Goal: Share content: Share content

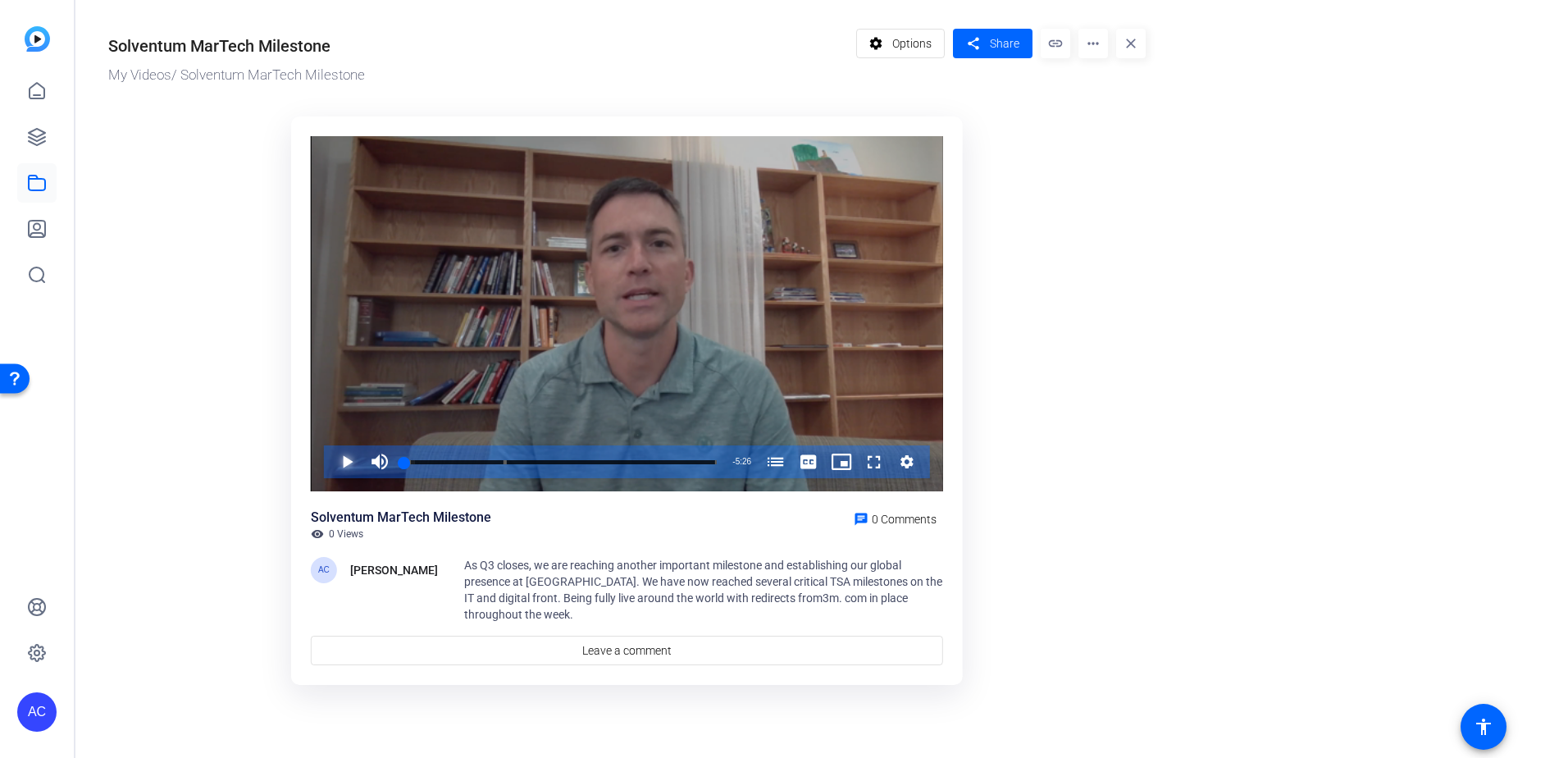
click at [331, 462] on span "Video Player" at bounding box center [331, 462] width 0 height 33
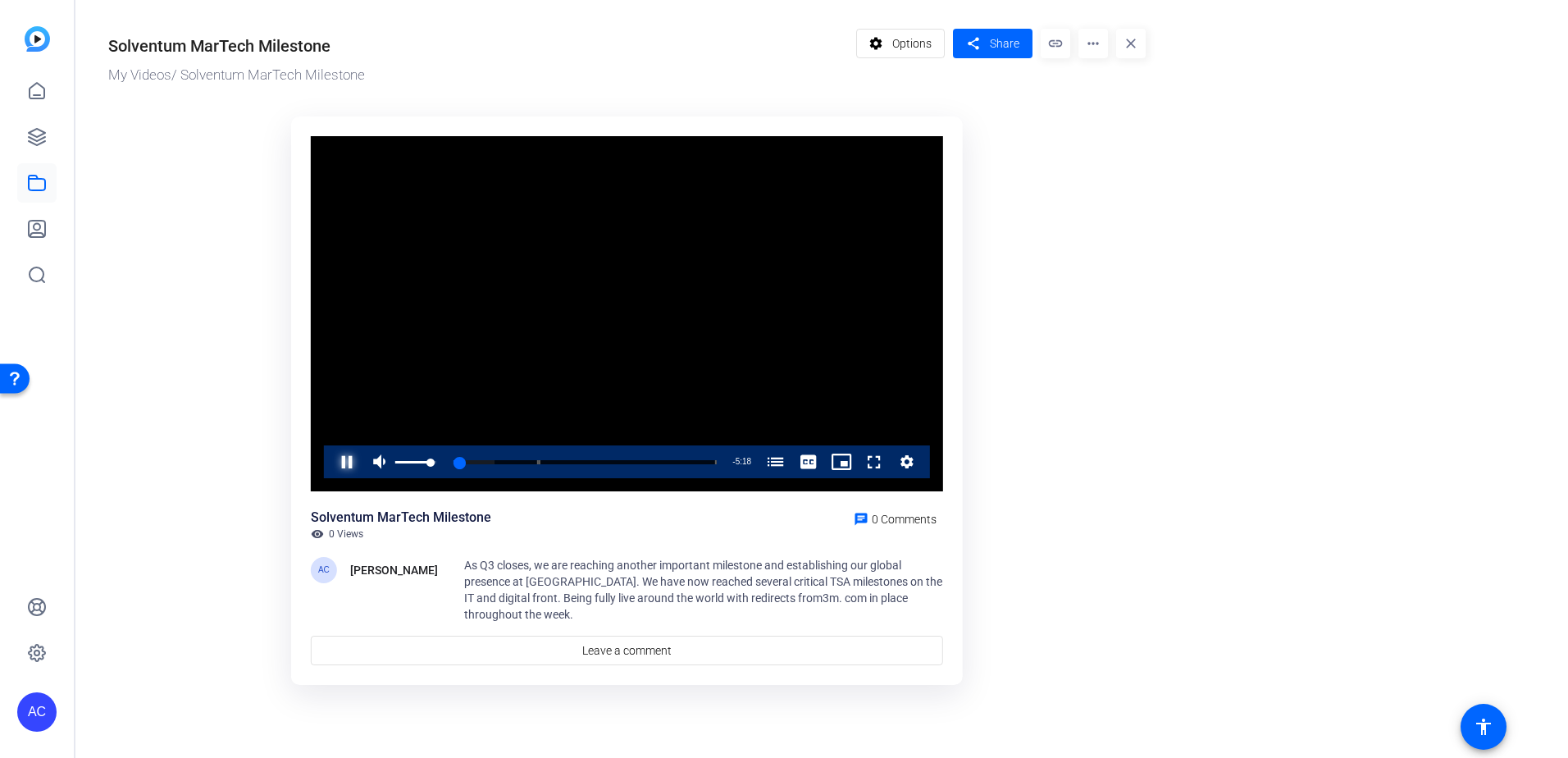
drag, startPoint x: 433, startPoint y: 464, endPoint x: 356, endPoint y: 464, distance: 77.0
click at [356, 464] on div "Pause Mute 86% Current Time 0:08 / Duration 5:26 Loaded : 15.66% 0:02 0:08 Selv…" at bounding box center [626, 462] width 606 height 33
drag, startPoint x: 375, startPoint y: 469, endPoint x: 386, endPoint y: 464, distance: 12.1
click at [376, 469] on span "Video Player" at bounding box center [380, 462] width 33 height 33
drag, startPoint x: 408, startPoint y: 464, endPoint x: 353, endPoint y: 465, distance: 55.0
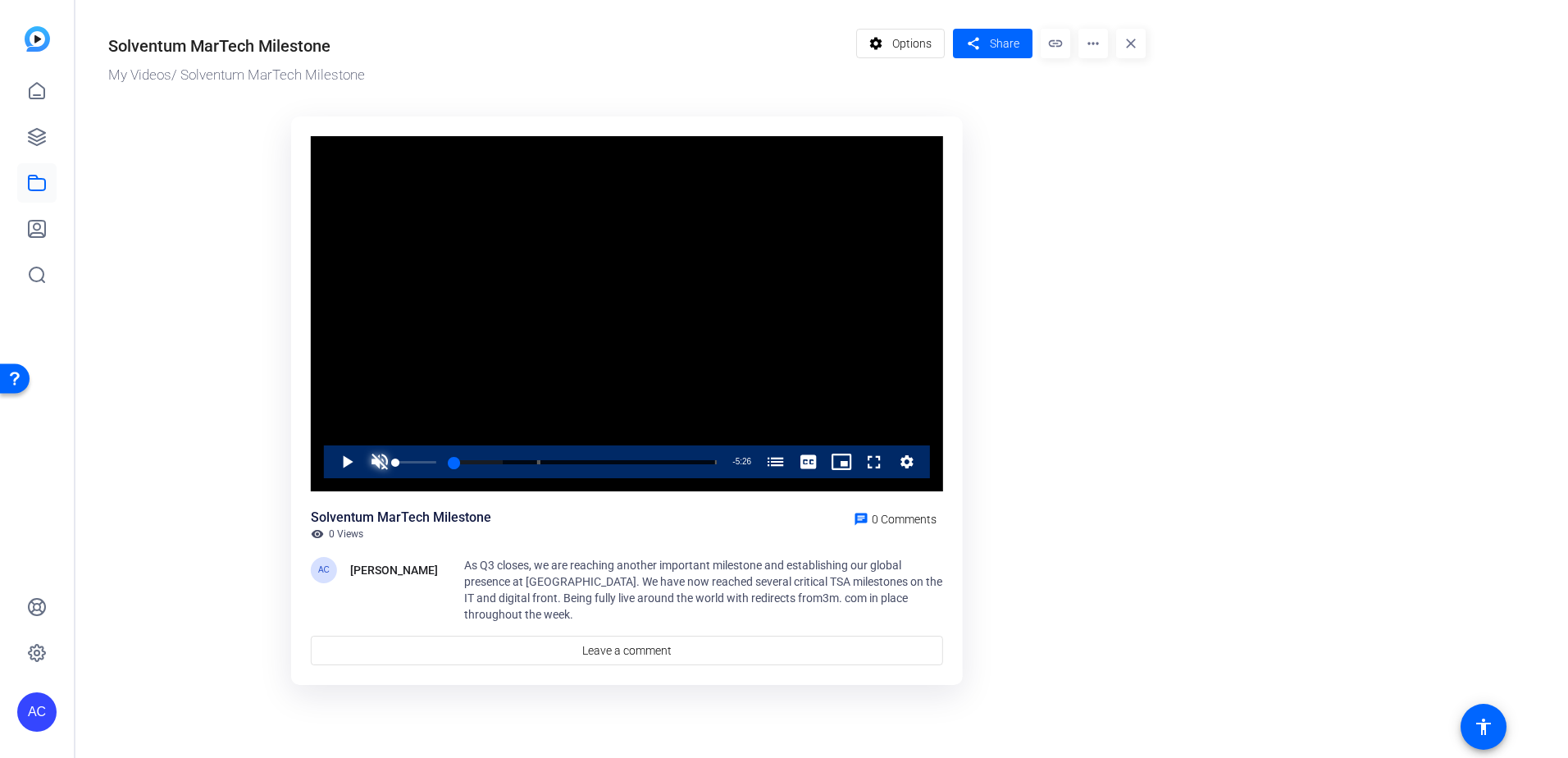
click at [353, 465] on div "Play Unmute 0% Current Time 0:00 / Duration 5:26 Loaded : 18.59% 0:00 0:03 Selv…" at bounding box center [626, 462] width 606 height 33
click at [331, 464] on span "Video Player" at bounding box center [331, 462] width 0 height 33
click at [364, 459] on span "Video Player" at bounding box center [380, 462] width 33 height 33
click at [1101, 53] on mat-icon "more_horiz" at bounding box center [1093, 44] width 30 height 30
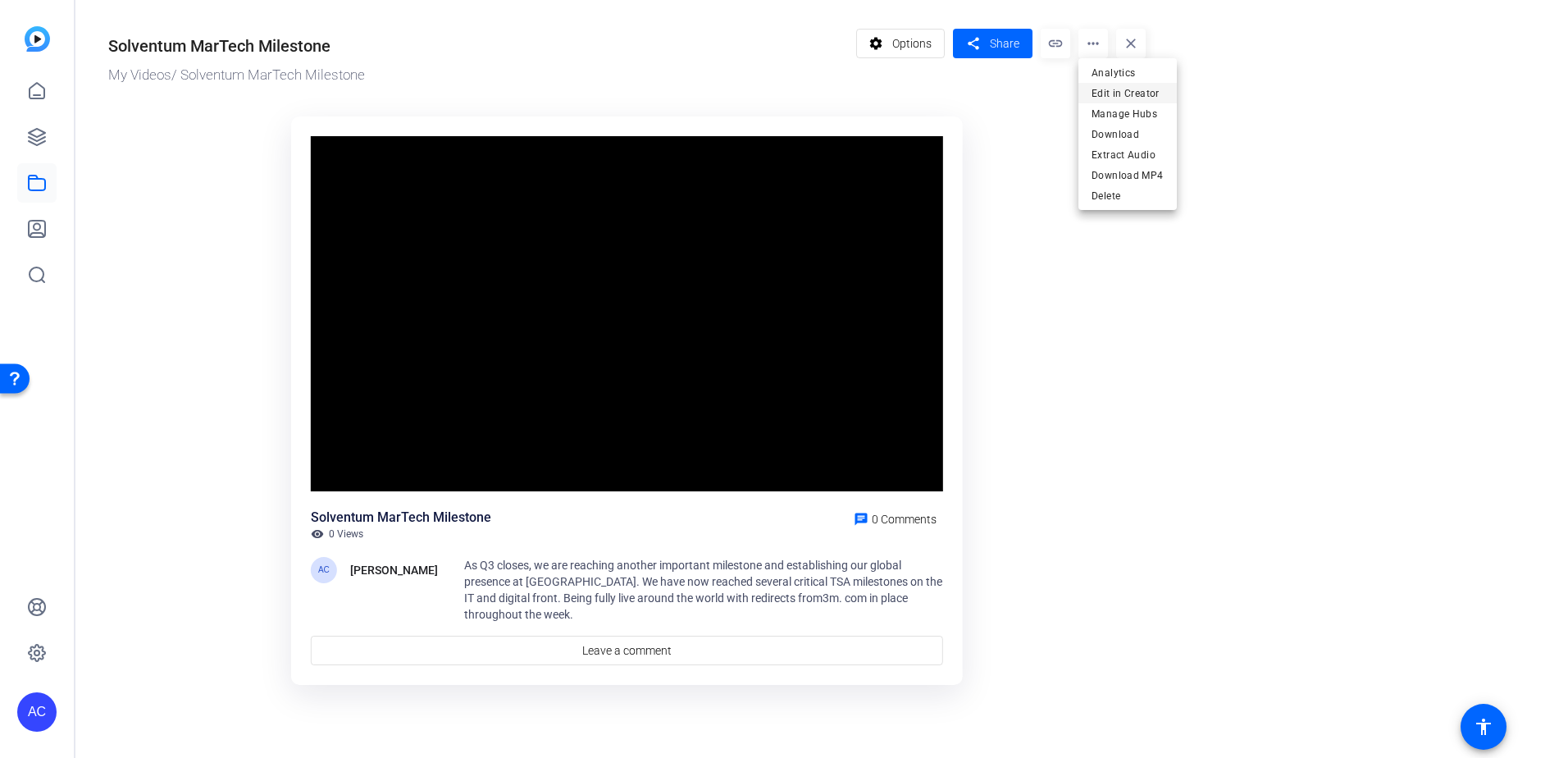
click at [1105, 92] on span "Edit in Creator" at bounding box center [1128, 93] width 73 height 20
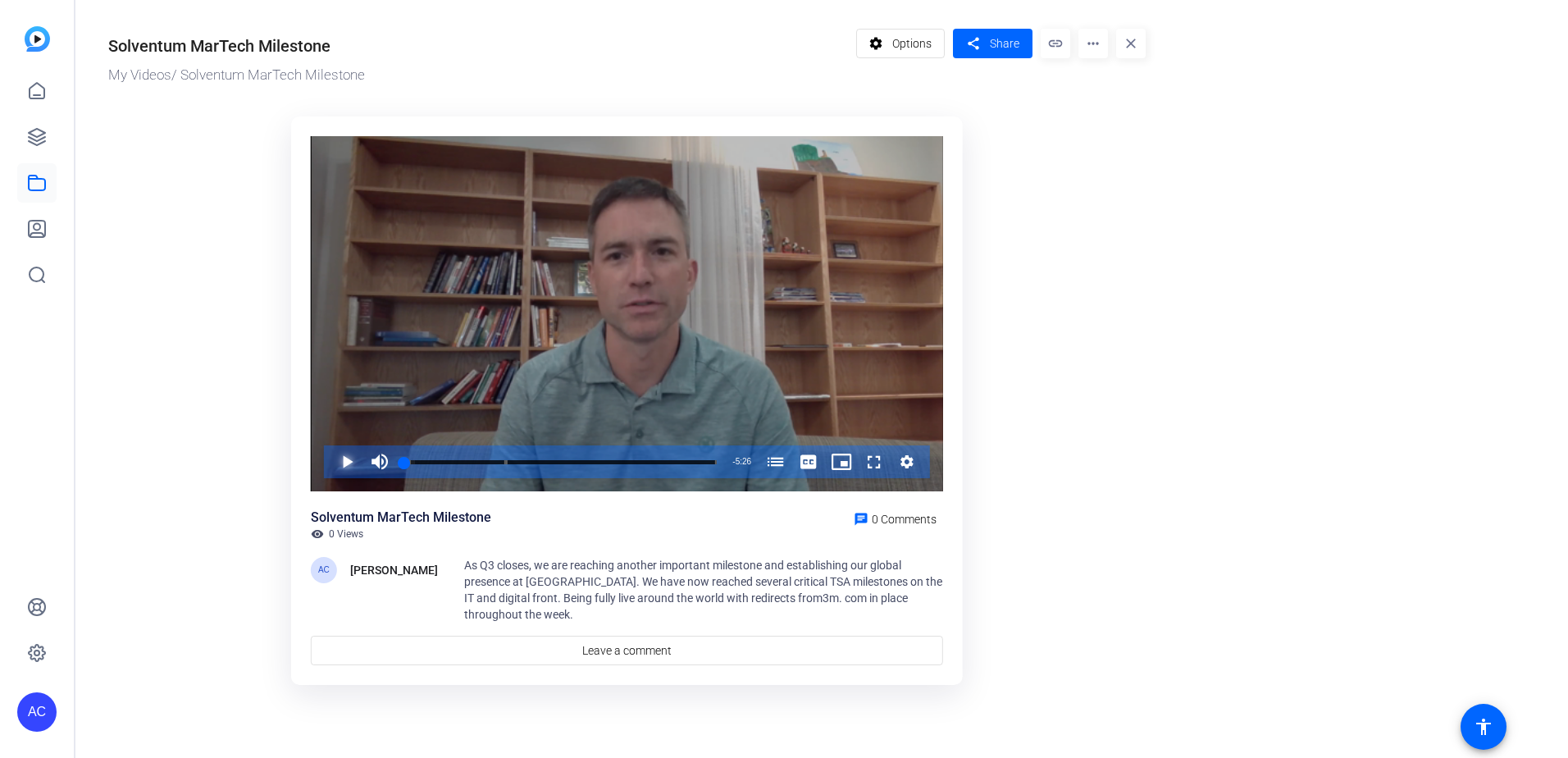
click at [331, 459] on span "Video Player" at bounding box center [331, 462] width 0 height 33
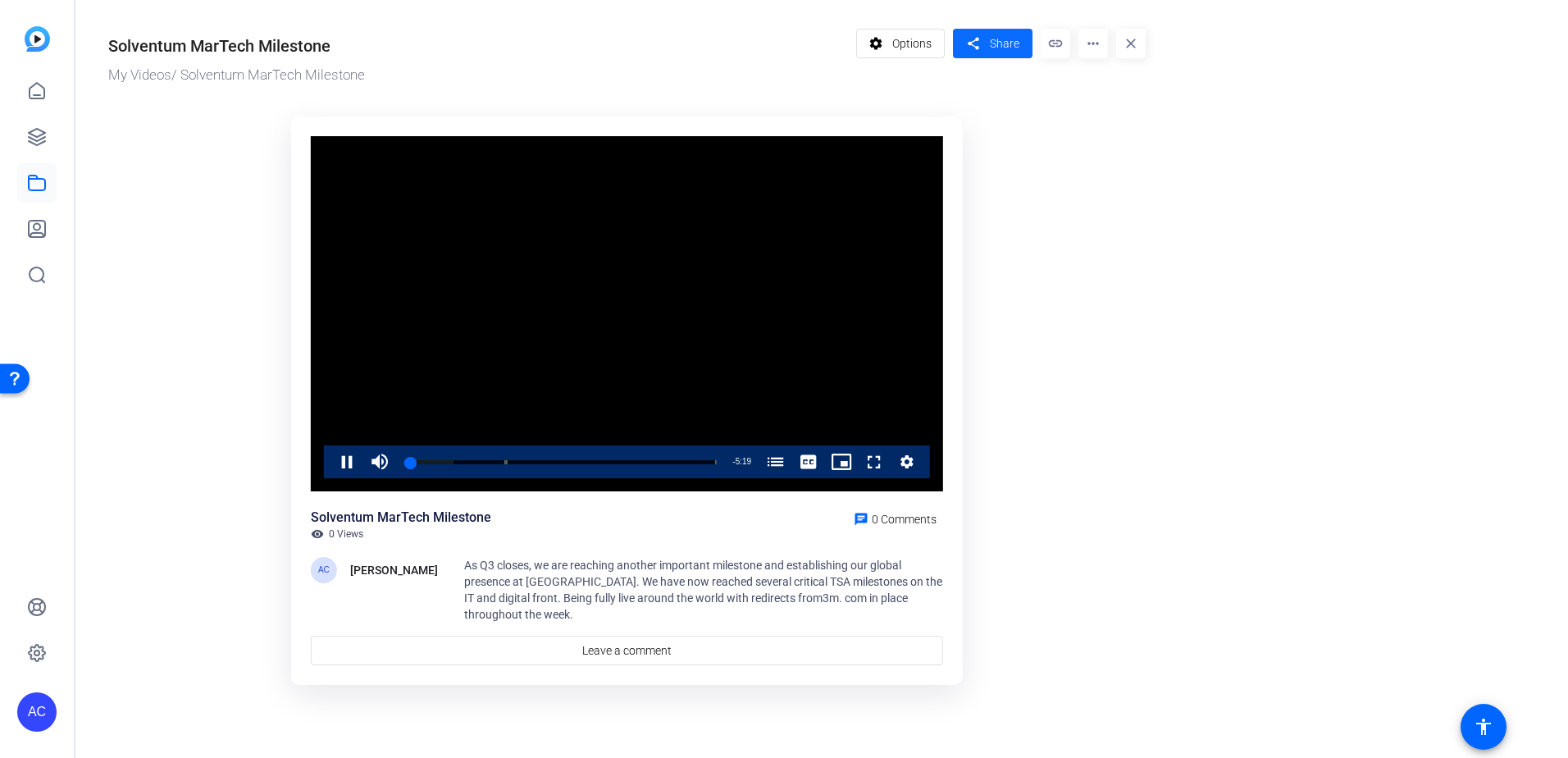
click at [981, 40] on mat-icon "share" at bounding box center [973, 44] width 21 height 22
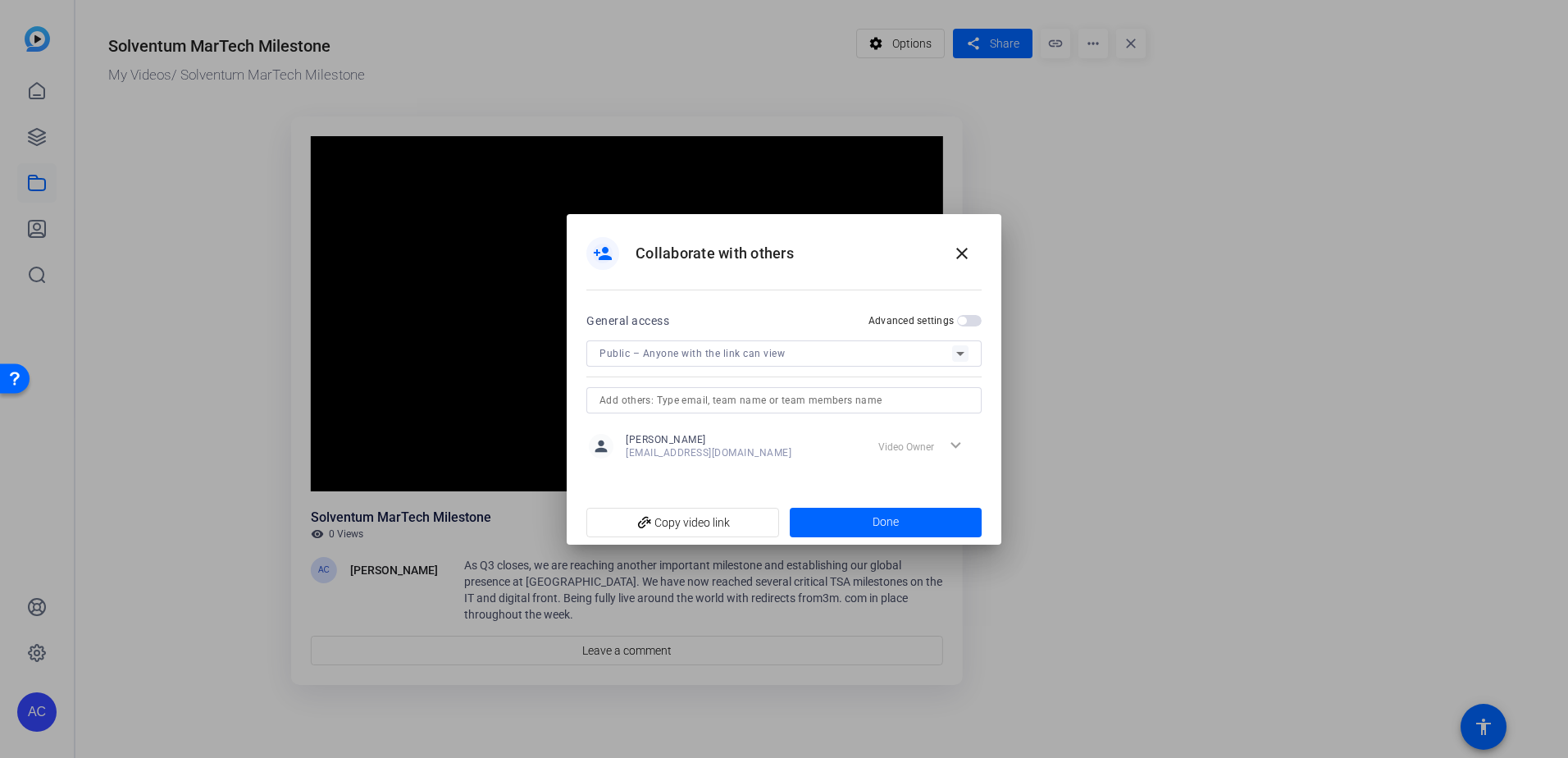
click at [775, 350] on span "Public – Anyone with the link can view" at bounding box center [692, 354] width 185 height 12
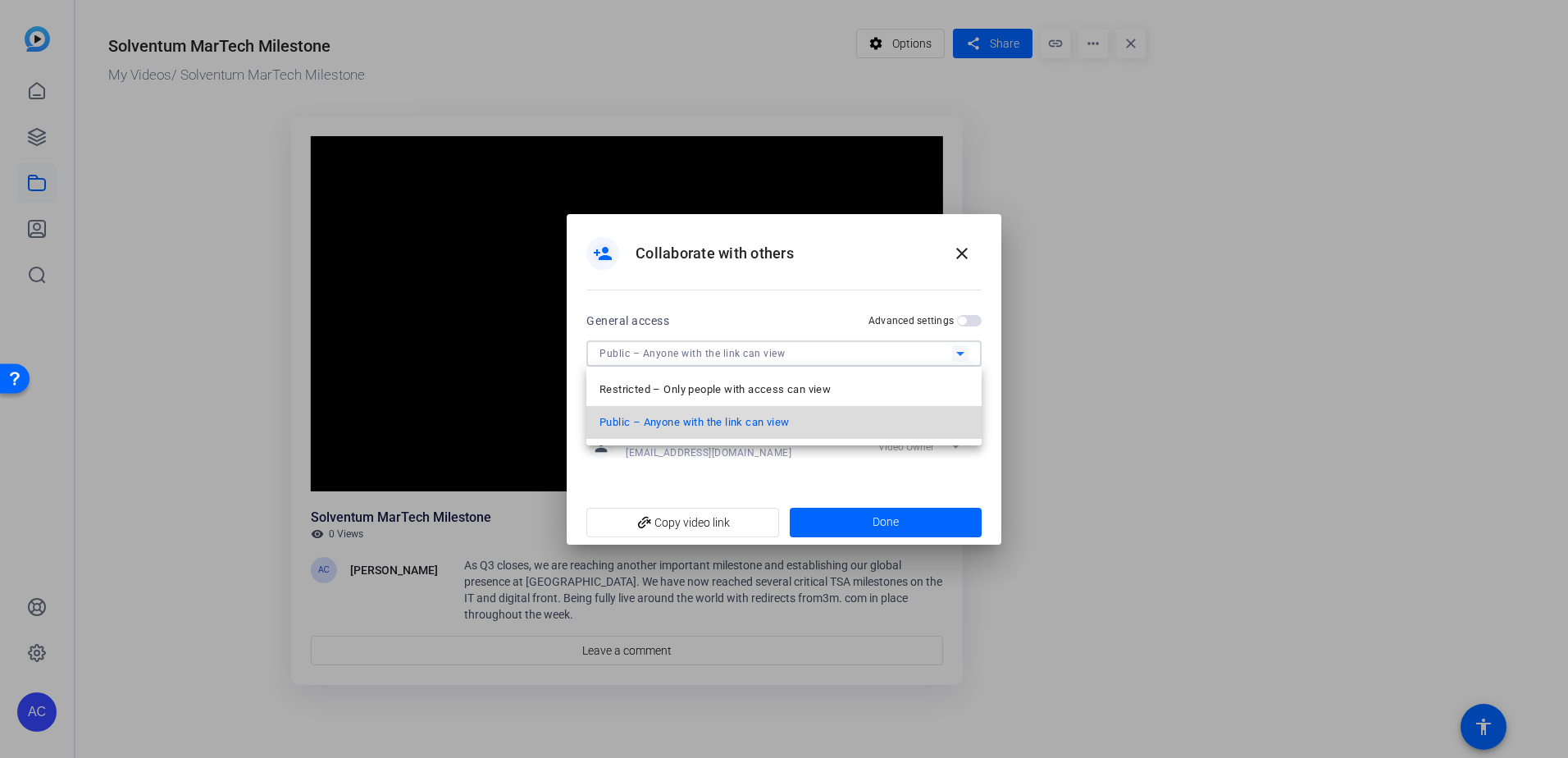
click at [771, 431] on span "Public – Anyone with the link can view" at bounding box center [693, 423] width 189 height 20
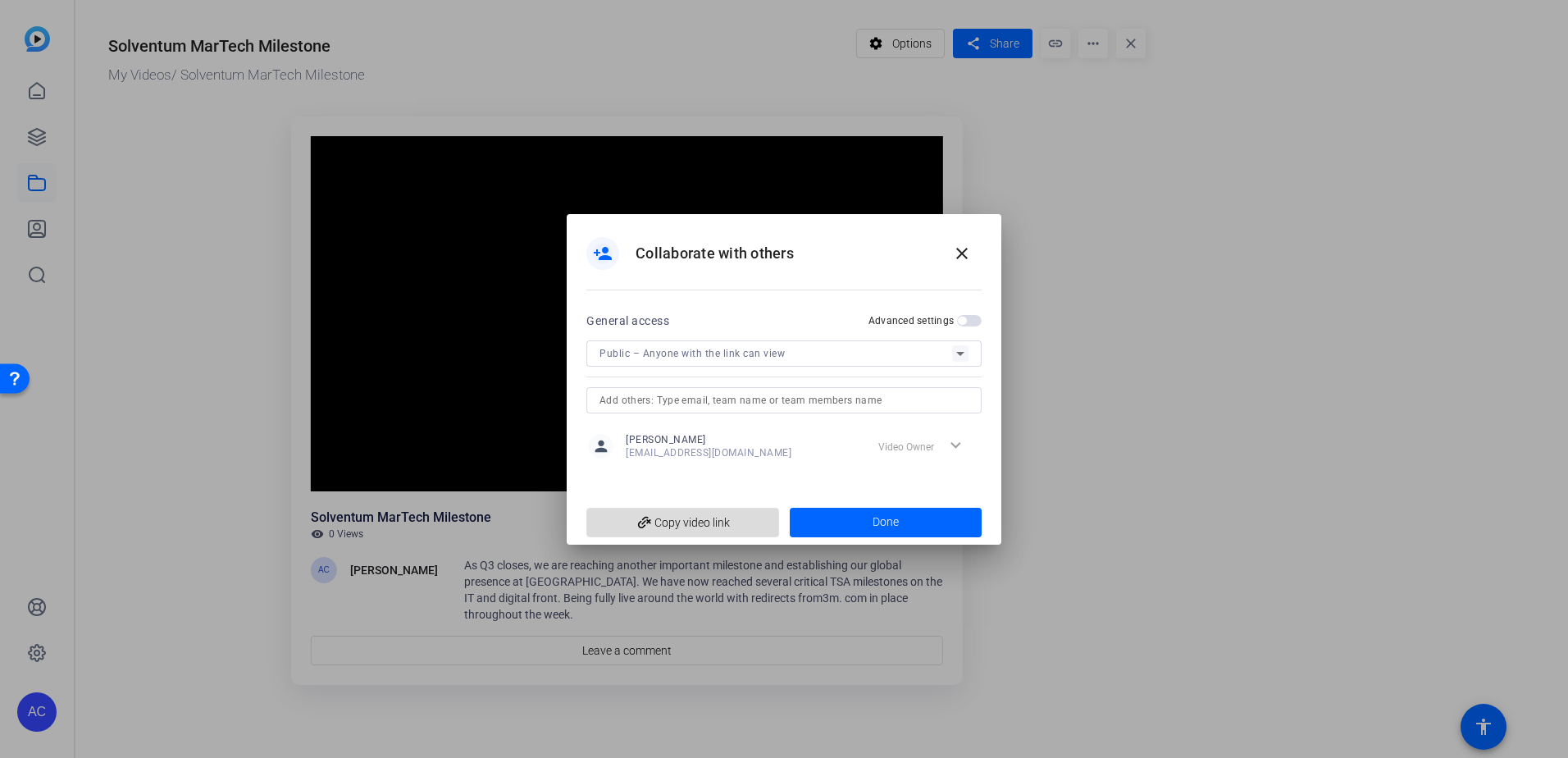
click at [694, 522] on span "add_link Copy video link" at bounding box center [682, 522] width 167 height 31
click at [959, 248] on mat-icon "close" at bounding box center [962, 254] width 20 height 20
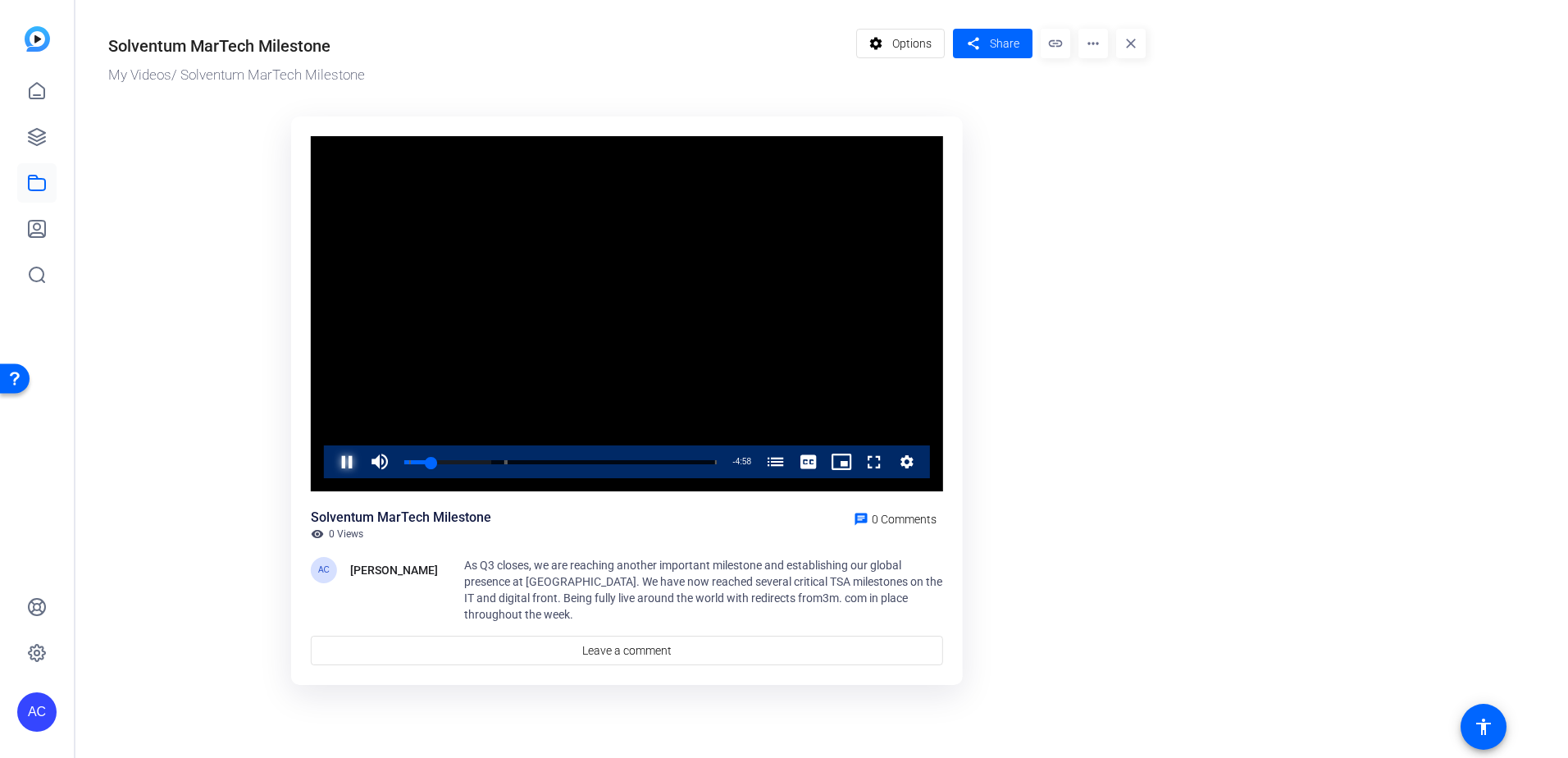
click at [331, 471] on span "Video Player" at bounding box center [331, 462] width 0 height 33
